Goal: Task Accomplishment & Management: Use online tool/utility

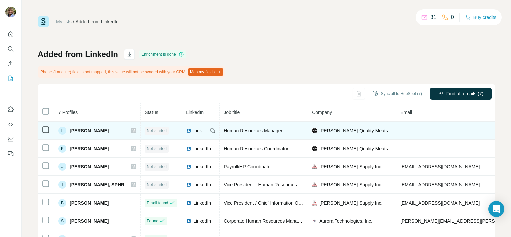
click at [396, 131] on td at bounding box center [478, 130] width 165 height 18
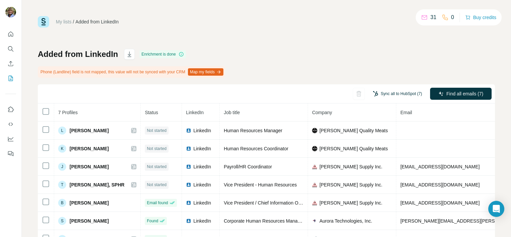
click at [397, 93] on button "Sync all to HubSpot (7)" at bounding box center [397, 94] width 59 height 10
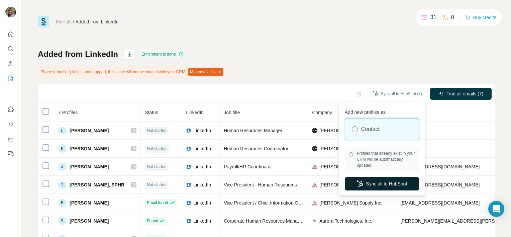
click at [379, 184] on button "Sync all to HubSpot" at bounding box center [382, 183] width 74 height 13
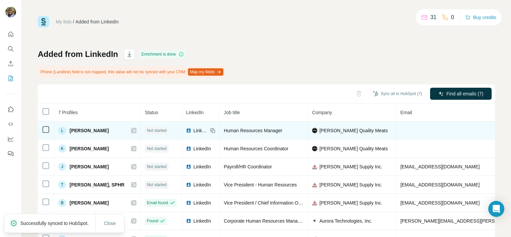
click at [397, 129] on td at bounding box center [478, 130] width 165 height 18
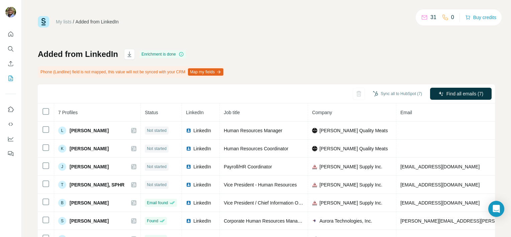
click at [400, 112] on span "Email" at bounding box center [406, 112] width 12 height 5
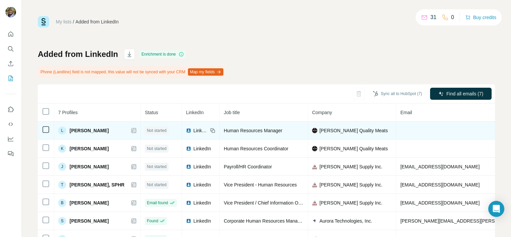
click at [396, 129] on td at bounding box center [478, 130] width 165 height 18
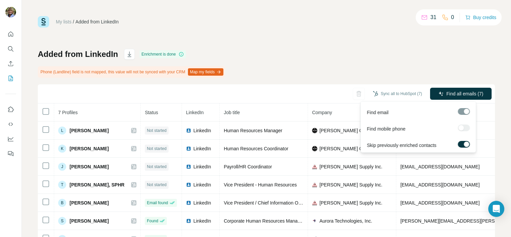
click at [464, 112] on div at bounding box center [464, 111] width 12 height 7
click at [376, 107] on div "Find email" at bounding box center [418, 111] width 112 height 16
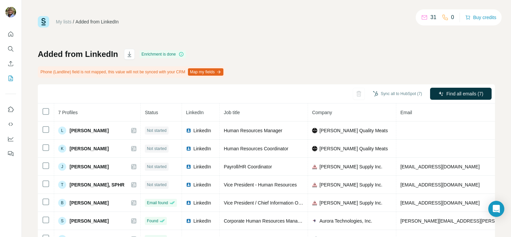
click at [411, 64] on div "Added from LinkedIn Enrichment is done Phone (Landline) field is not mapped, th…" at bounding box center [266, 148] width 457 height 199
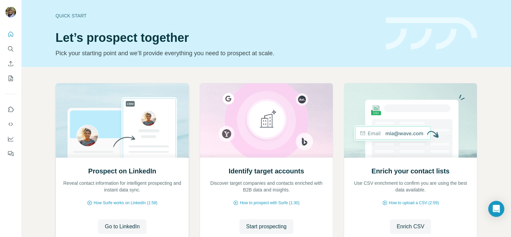
scroll to position [52, 0]
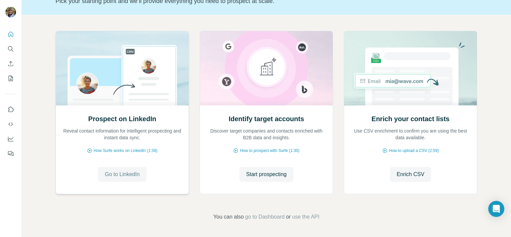
click at [117, 175] on span "Go to LinkedIn" at bounding box center [122, 174] width 35 height 8
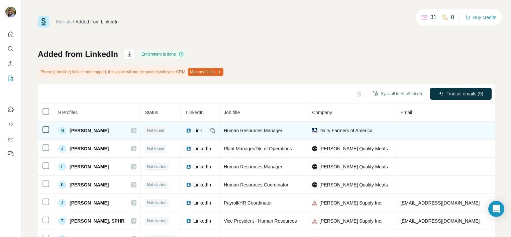
click at [396, 128] on td at bounding box center [478, 130] width 165 height 18
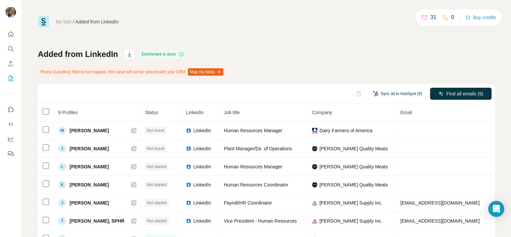
click at [394, 93] on button "Sync all to HubSpot (9)" at bounding box center [397, 94] width 59 height 10
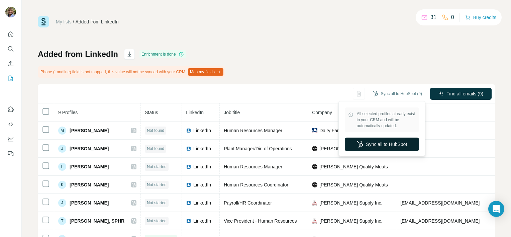
click at [390, 144] on button "Sync all to HubSpot" at bounding box center [382, 143] width 74 height 13
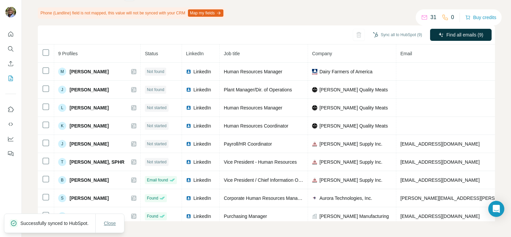
click at [106, 223] on span "Close" at bounding box center [110, 223] width 12 height 7
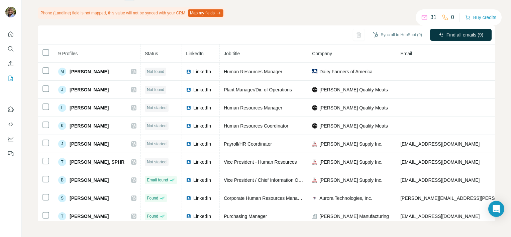
click at [304, 14] on div "Added from LinkedIn Enrichment is done Phone (Landline) field is not mapped, th…" at bounding box center [266, 105] width 457 height 231
